Goal: Information Seeking & Learning: Check status

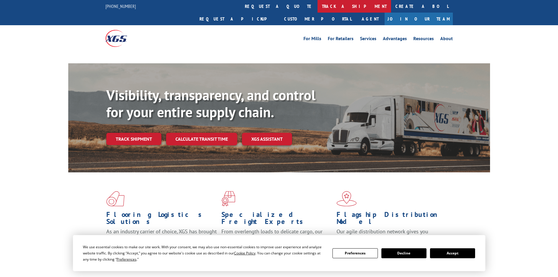
click at [318, 5] on link "track a shipment" at bounding box center [355, 6] width 74 height 13
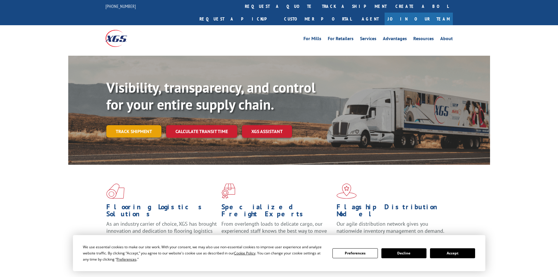
click at [128, 125] on link "Track shipment" at bounding box center [133, 131] width 55 height 12
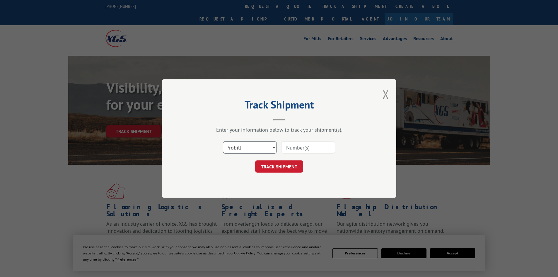
click at [268, 148] on select "Select category... Probill BOL PO" at bounding box center [250, 147] width 54 height 12
select select "bol"
click at [223, 141] on select "Select category... Probill BOL PO" at bounding box center [250, 147] width 54 height 12
click at [293, 148] on input at bounding box center [308, 147] width 54 height 12
paste input "7061940"
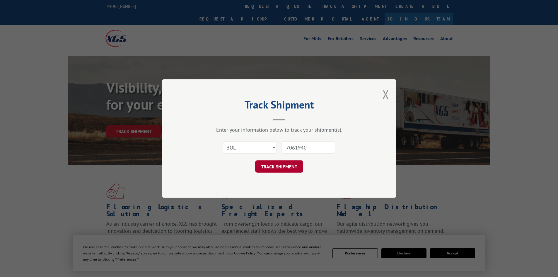
type input "7061940"
click at [290, 167] on button "TRACK SHIPMENT" at bounding box center [279, 166] width 48 height 12
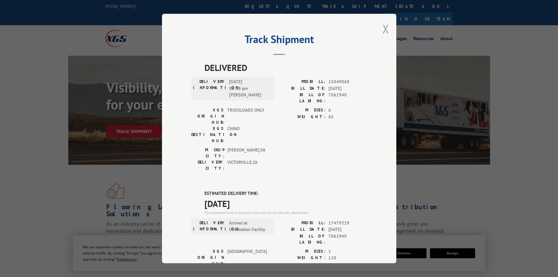
click at [384, 30] on button "Close modal" at bounding box center [386, 29] width 6 height 16
